Goal: Complete application form

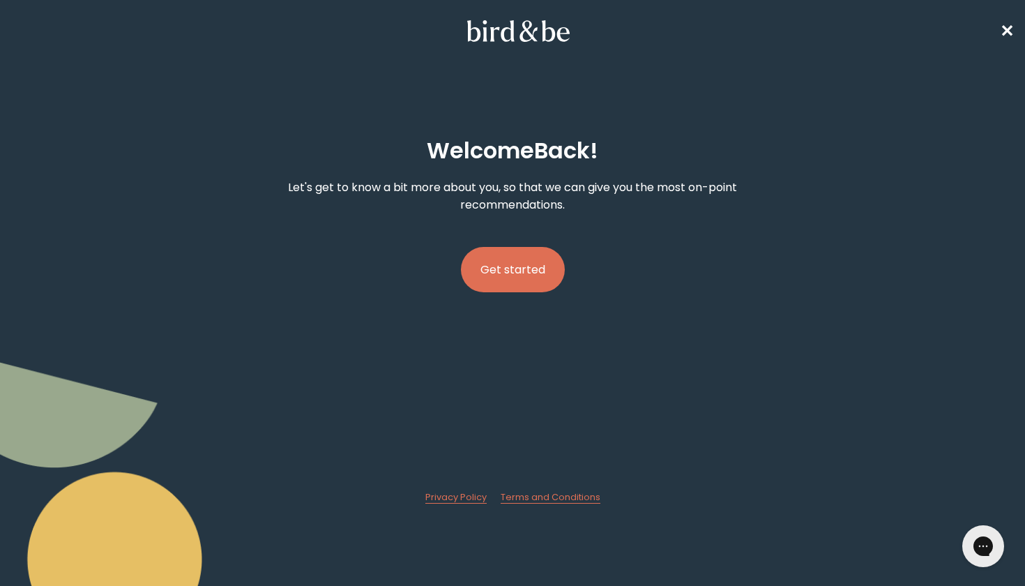
click at [527, 280] on button "Get started" at bounding box center [513, 269] width 104 height 45
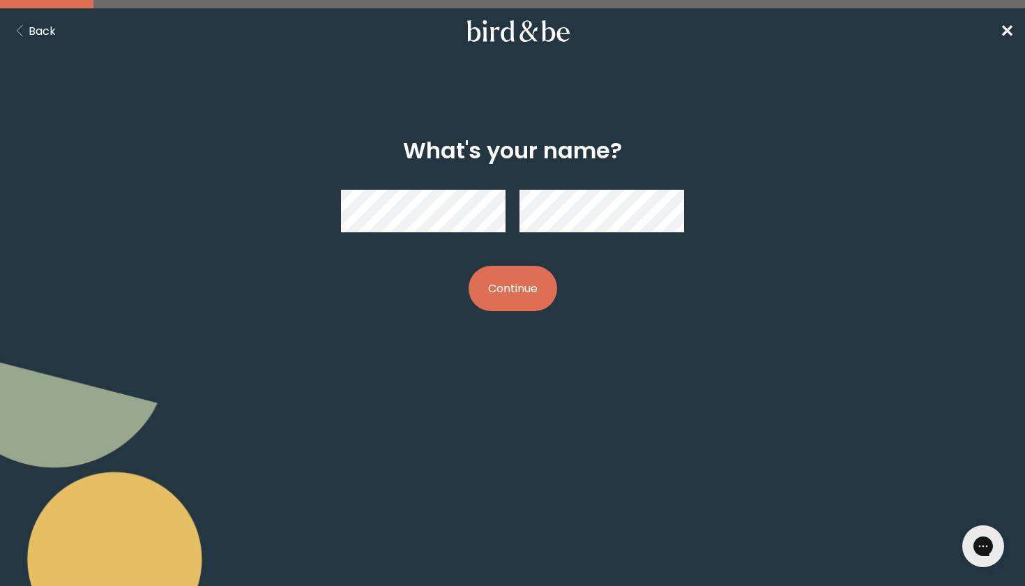
click at [489, 294] on button "Continue" at bounding box center [513, 288] width 89 height 45
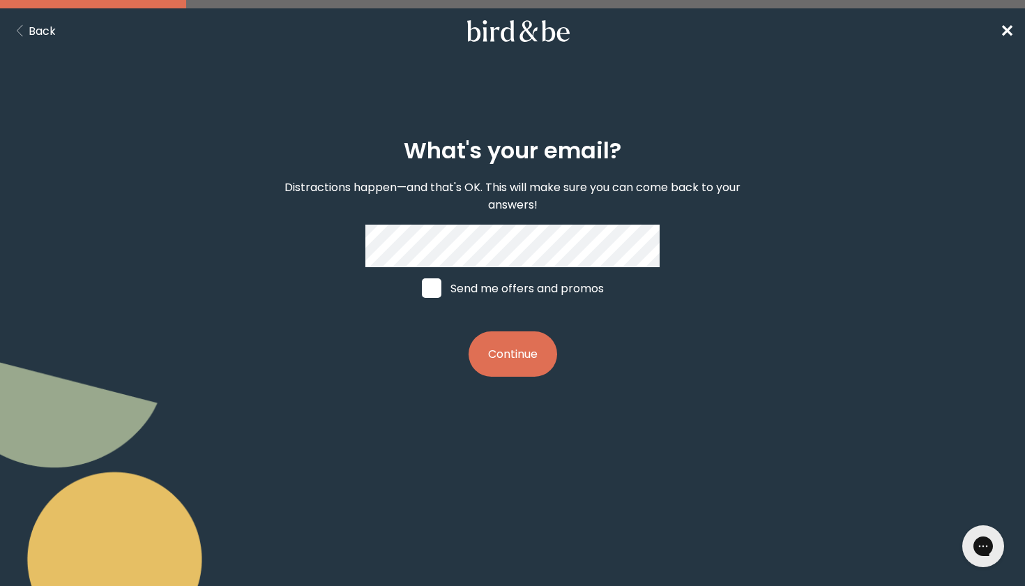
click at [517, 358] on button "Continue" at bounding box center [513, 353] width 89 height 45
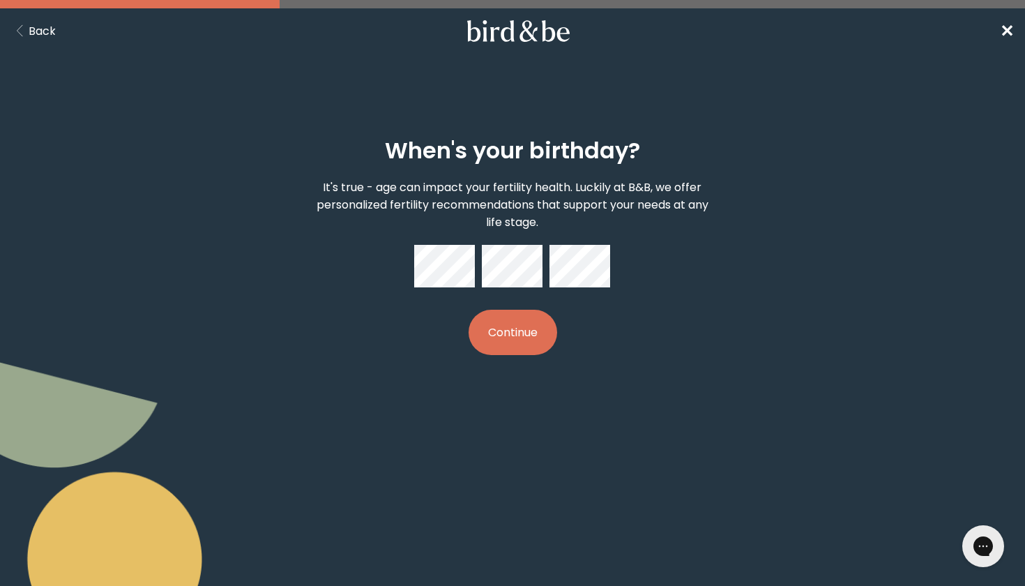
click at [525, 318] on button "Continue" at bounding box center [513, 332] width 89 height 45
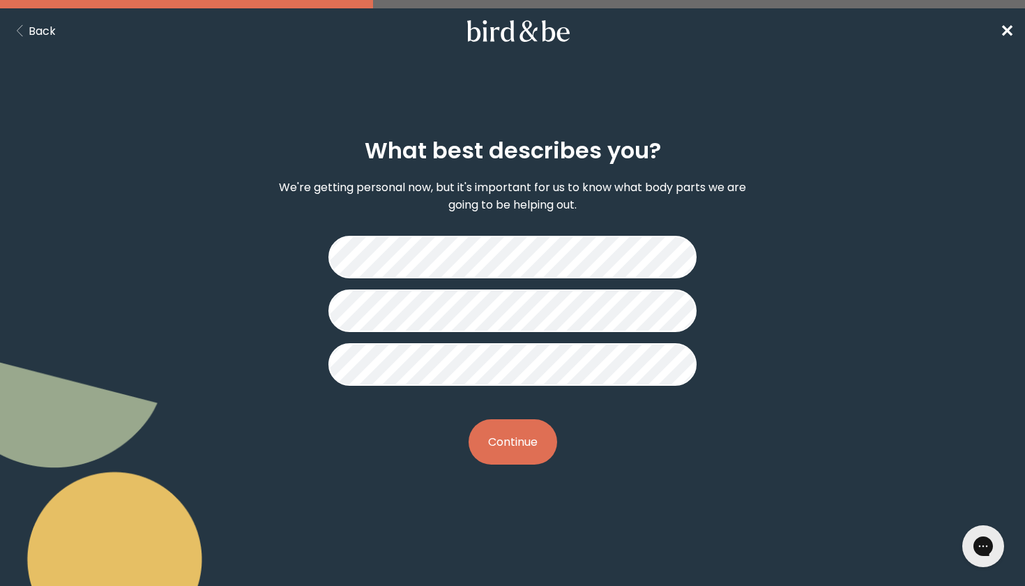
click at [517, 464] on button "Continue" at bounding box center [513, 441] width 89 height 45
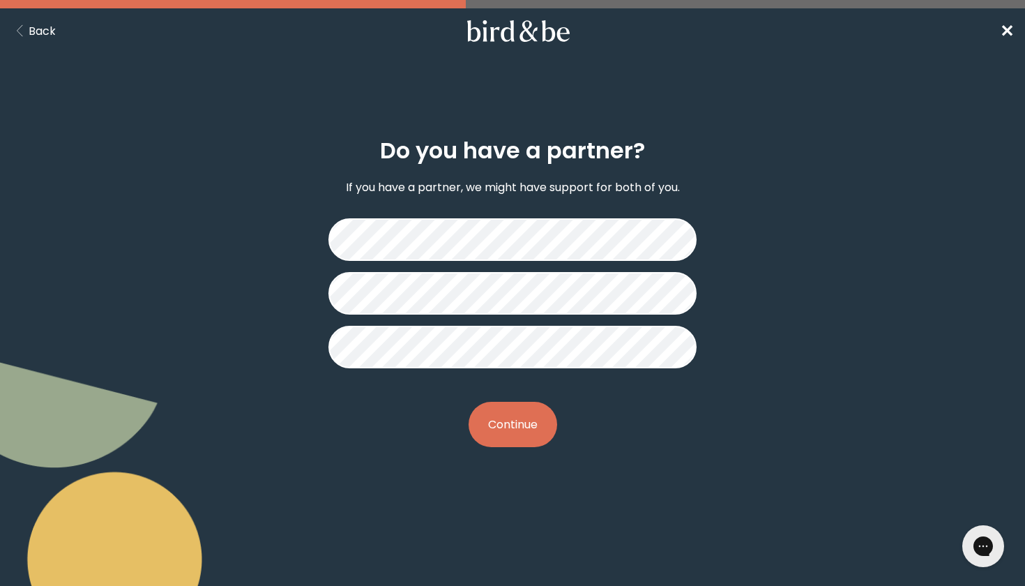
click at [518, 421] on button "Continue" at bounding box center [513, 424] width 89 height 45
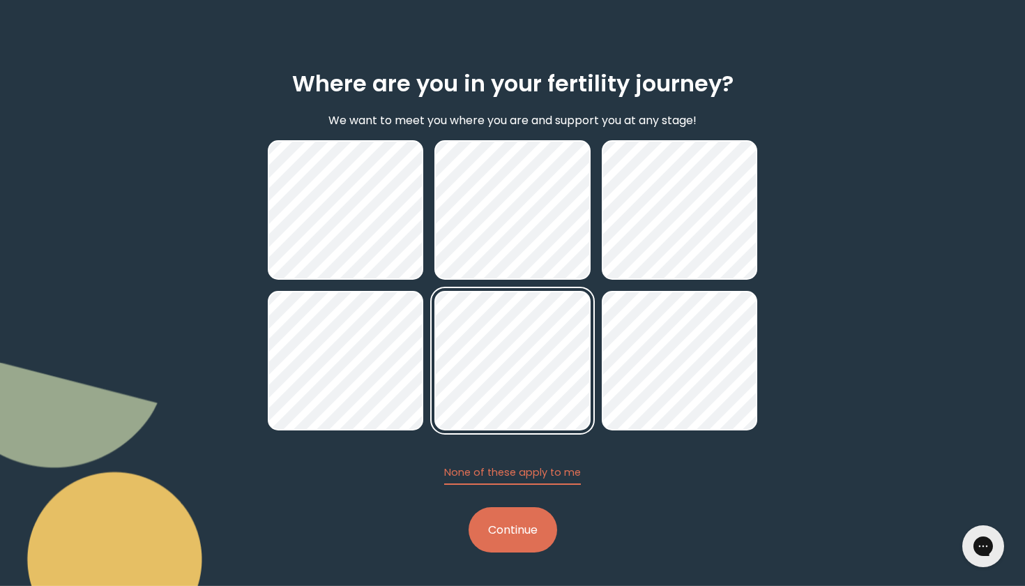
scroll to position [68, 0]
click at [519, 544] on button "Continue" at bounding box center [513, 529] width 89 height 45
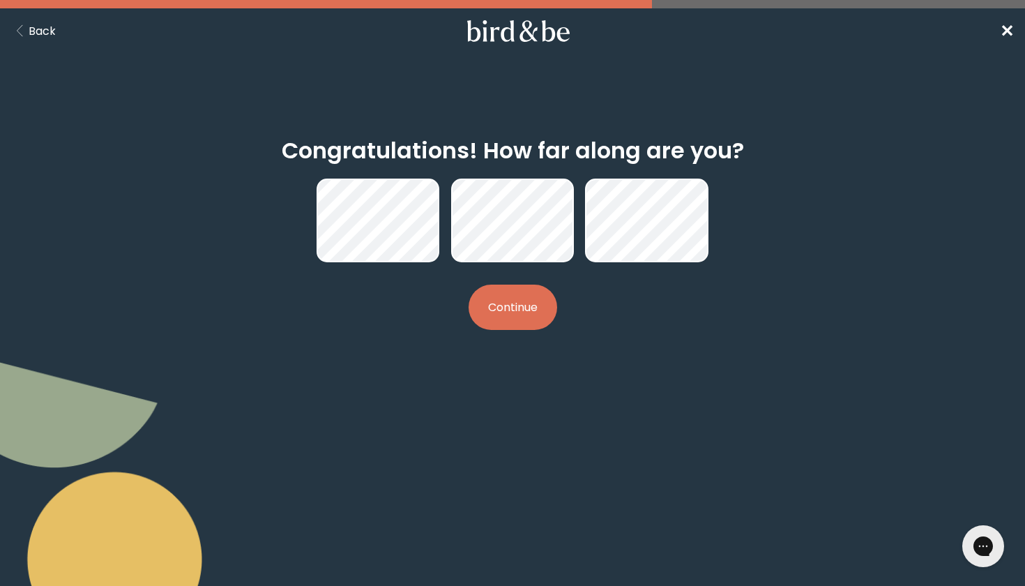
click at [517, 308] on button "Continue" at bounding box center [513, 307] width 89 height 45
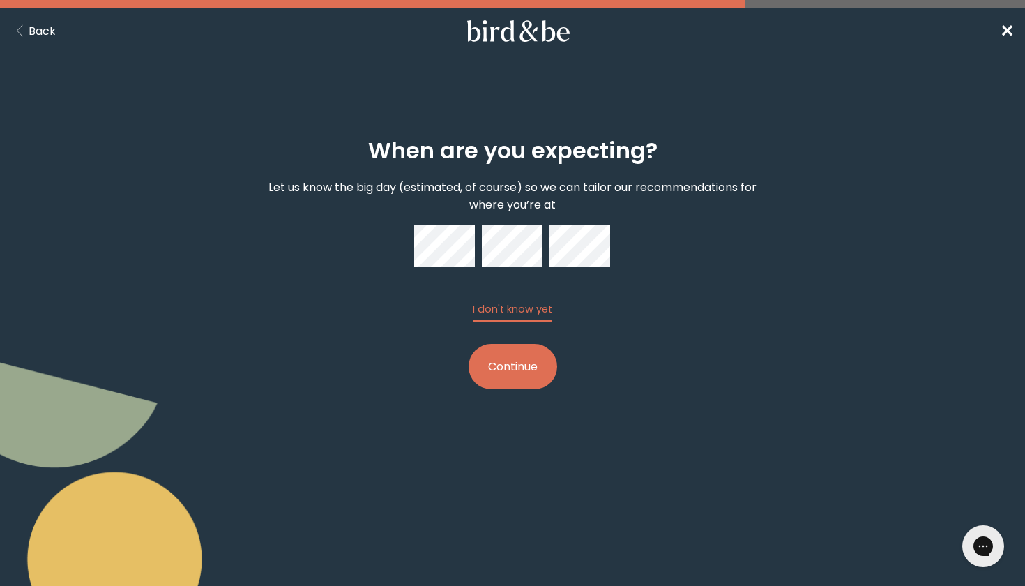
click at [531, 372] on button "Continue" at bounding box center [513, 366] width 89 height 45
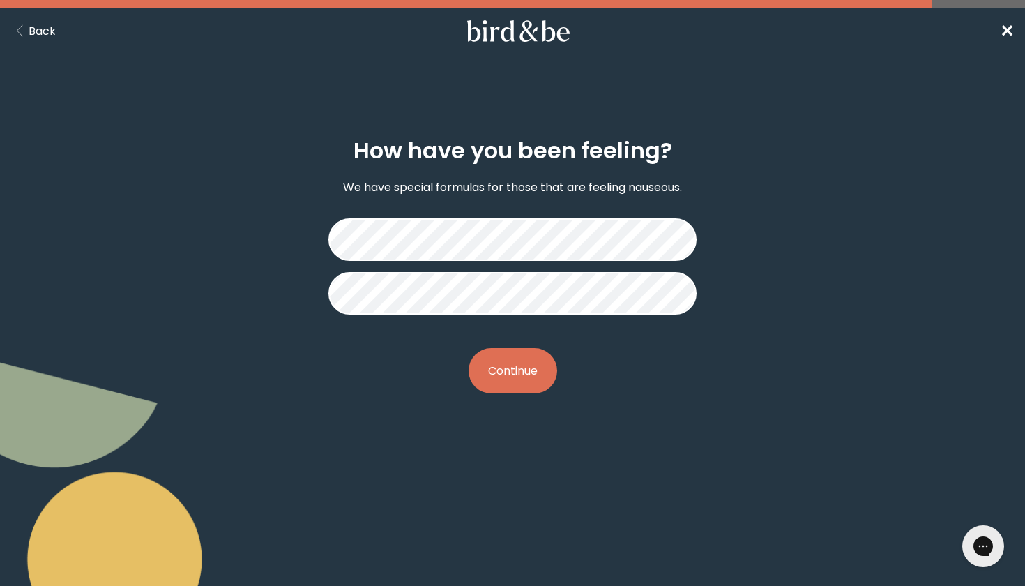
click at [528, 379] on button "Continue" at bounding box center [513, 370] width 89 height 45
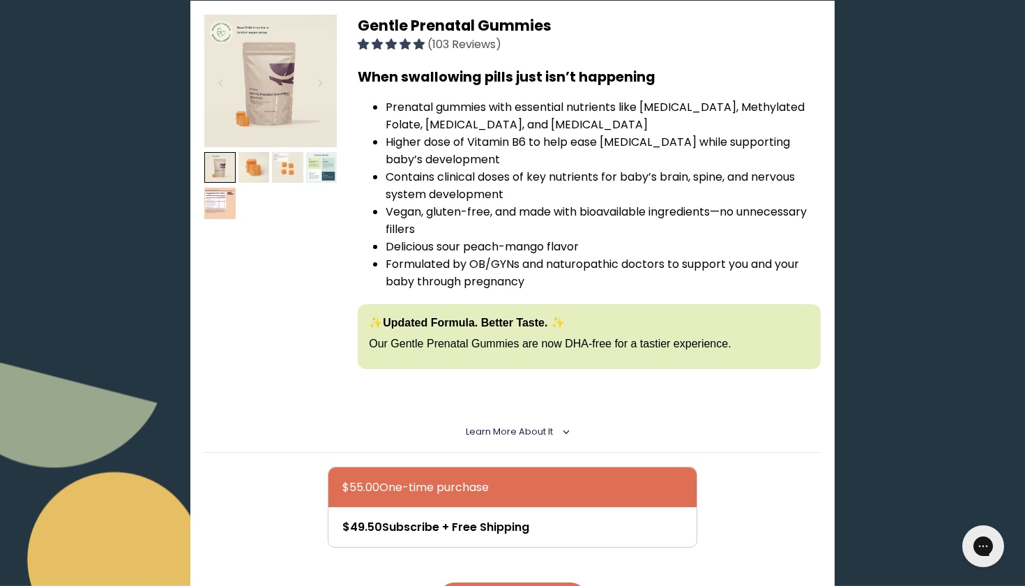
scroll to position [158, 0]
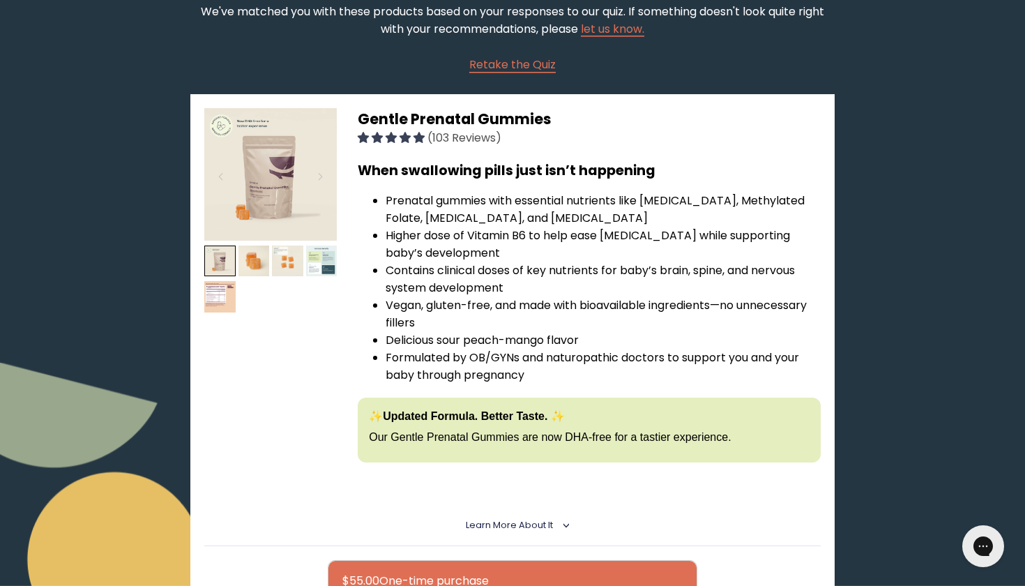
click at [264, 192] on img at bounding box center [270, 174] width 133 height 133
click at [249, 265] on img at bounding box center [254, 260] width 31 height 31
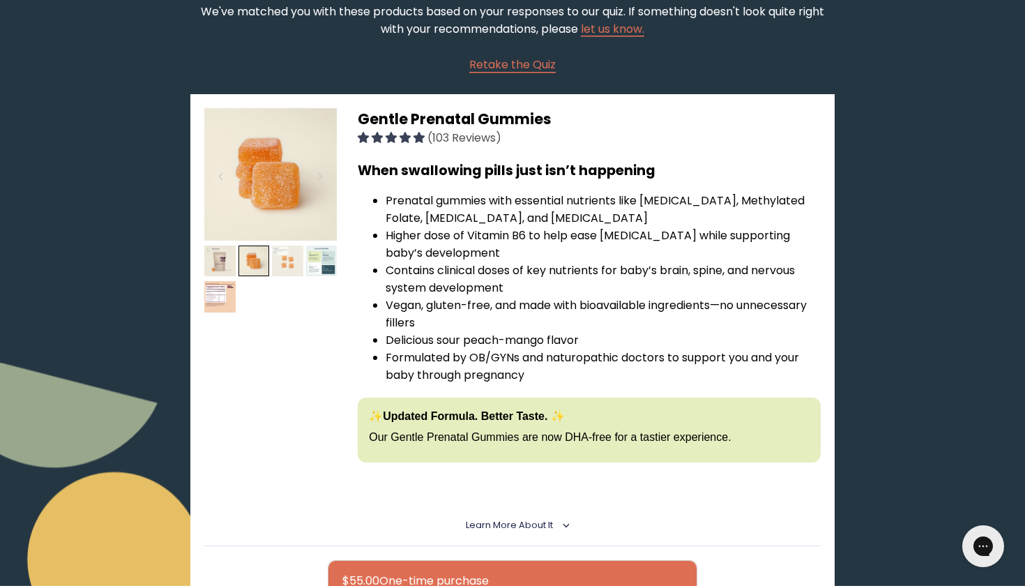
click at [286, 268] on img at bounding box center [287, 260] width 31 height 31
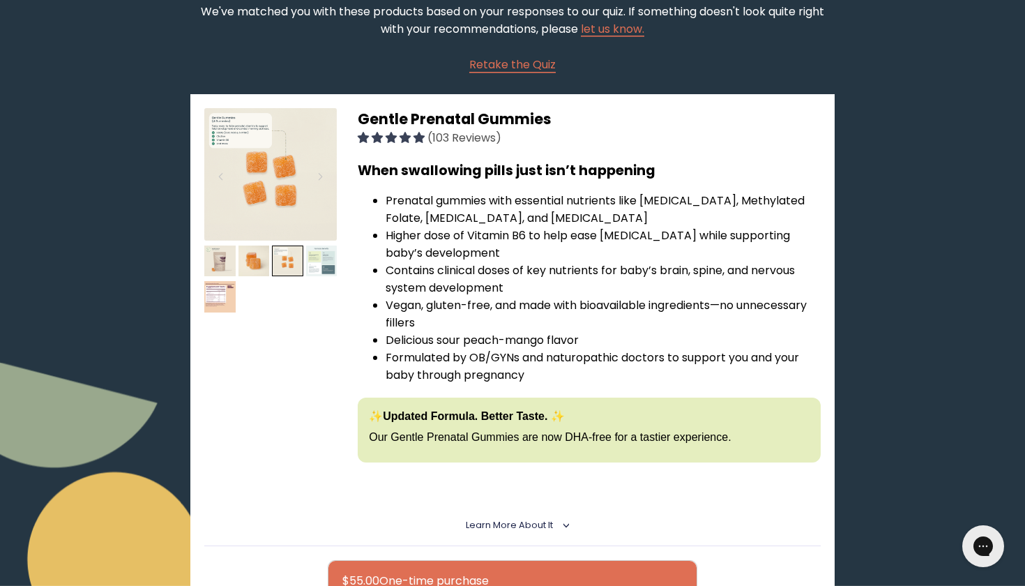
click at [326, 264] on img at bounding box center [321, 260] width 31 height 31
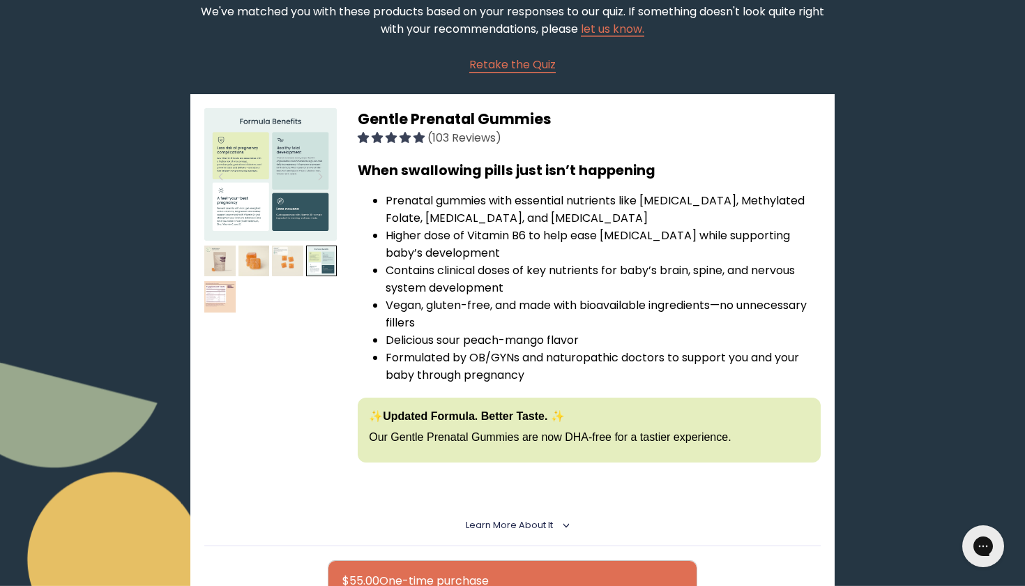
click at [225, 298] on img at bounding box center [219, 296] width 31 height 31
click at [290, 265] on img at bounding box center [287, 260] width 31 height 31
click at [512, 528] on span "Learn More About it" at bounding box center [509, 525] width 87 height 12
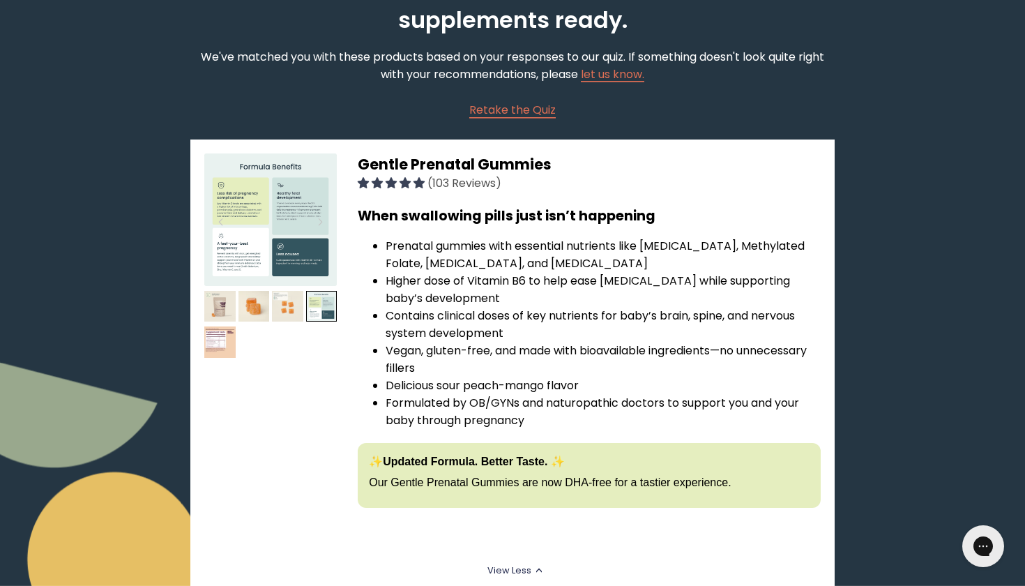
scroll to position [0, 0]
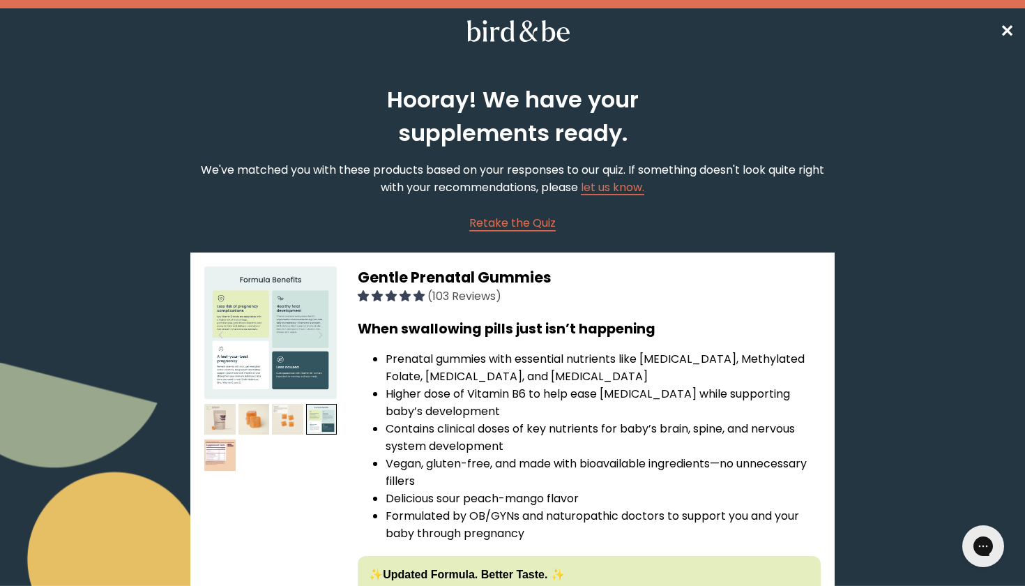
click at [497, 271] on span "Gentle Prenatal Gummies" at bounding box center [455, 277] width 194 height 20
click at [399, 294] on span "4.88 stars" at bounding box center [393, 295] width 14 height 11
click at [461, 294] on span "(103 Reviews)" at bounding box center [464, 296] width 74 height 16
click at [1004, 31] on span "✕" at bounding box center [1007, 31] width 14 height 23
